Goal: Task Accomplishment & Management: Complete application form

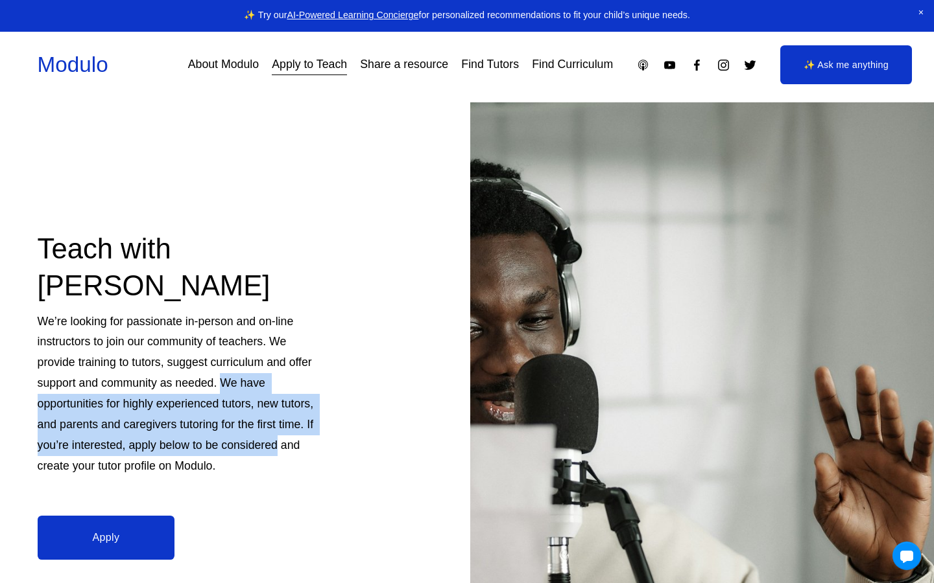
click at [206, 67] on link "About Modulo" at bounding box center [223, 64] width 71 height 23
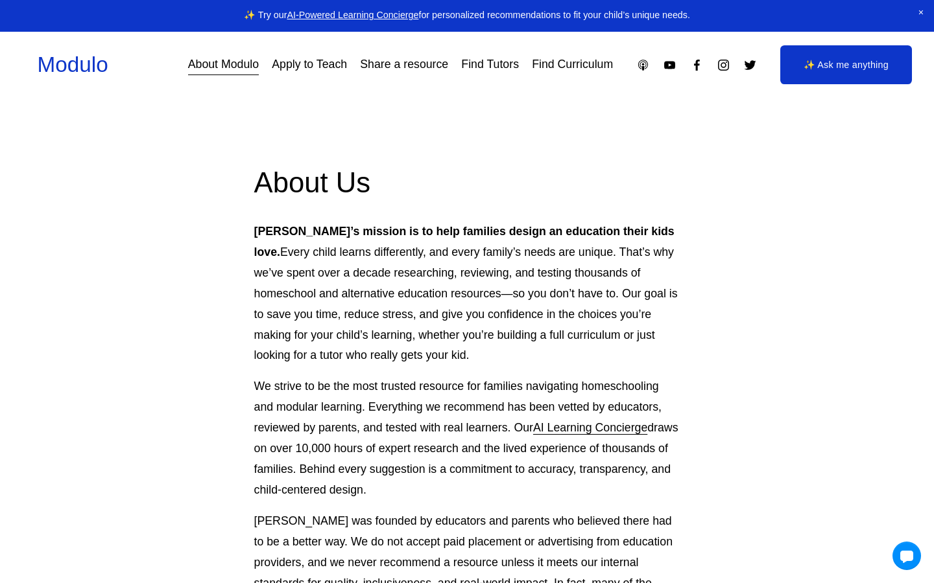
click at [304, 67] on link "Apply to Teach" at bounding box center [309, 64] width 75 height 23
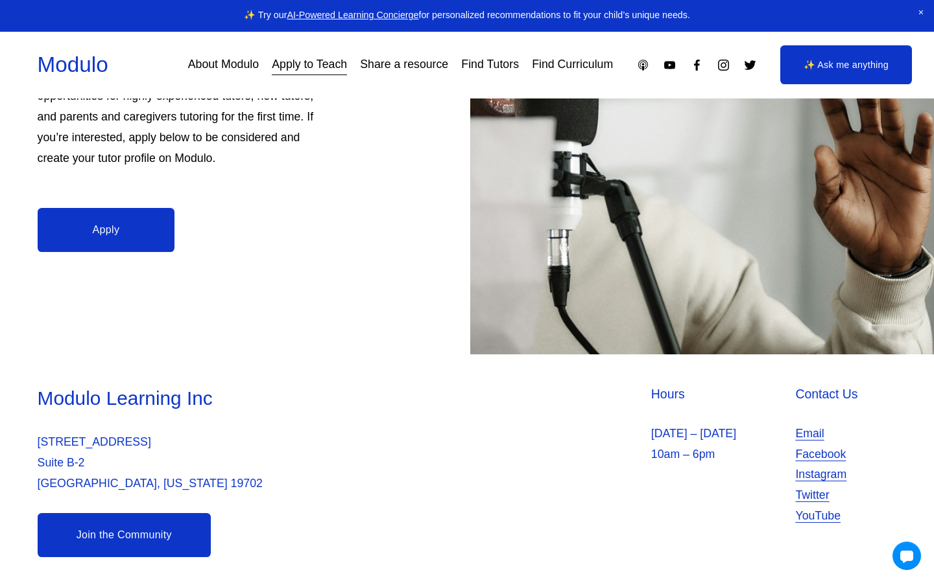
scroll to position [271, 0]
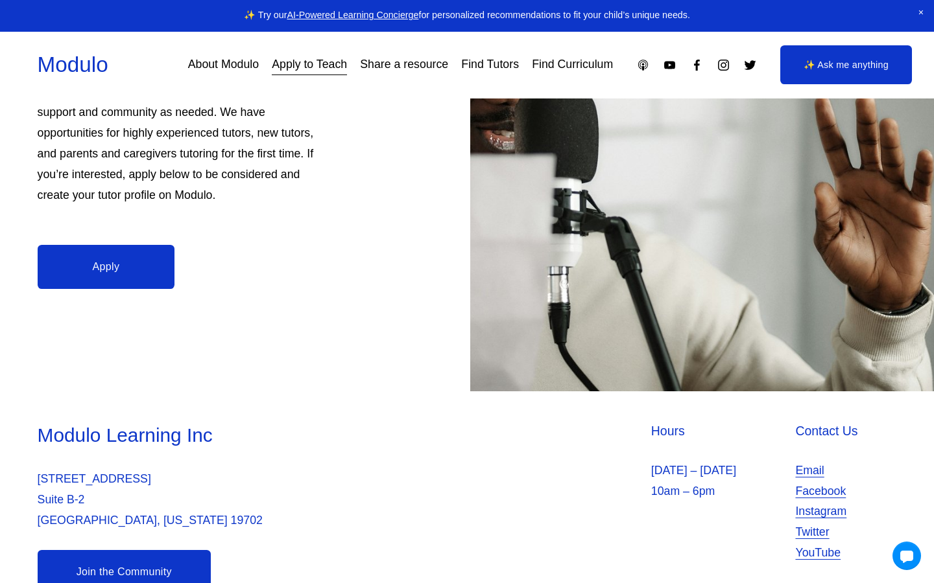
click at [100, 268] on link "Apply" at bounding box center [106, 267] width 137 height 44
